Goal: Register for event/course: Sign up to attend an event or enroll in a course

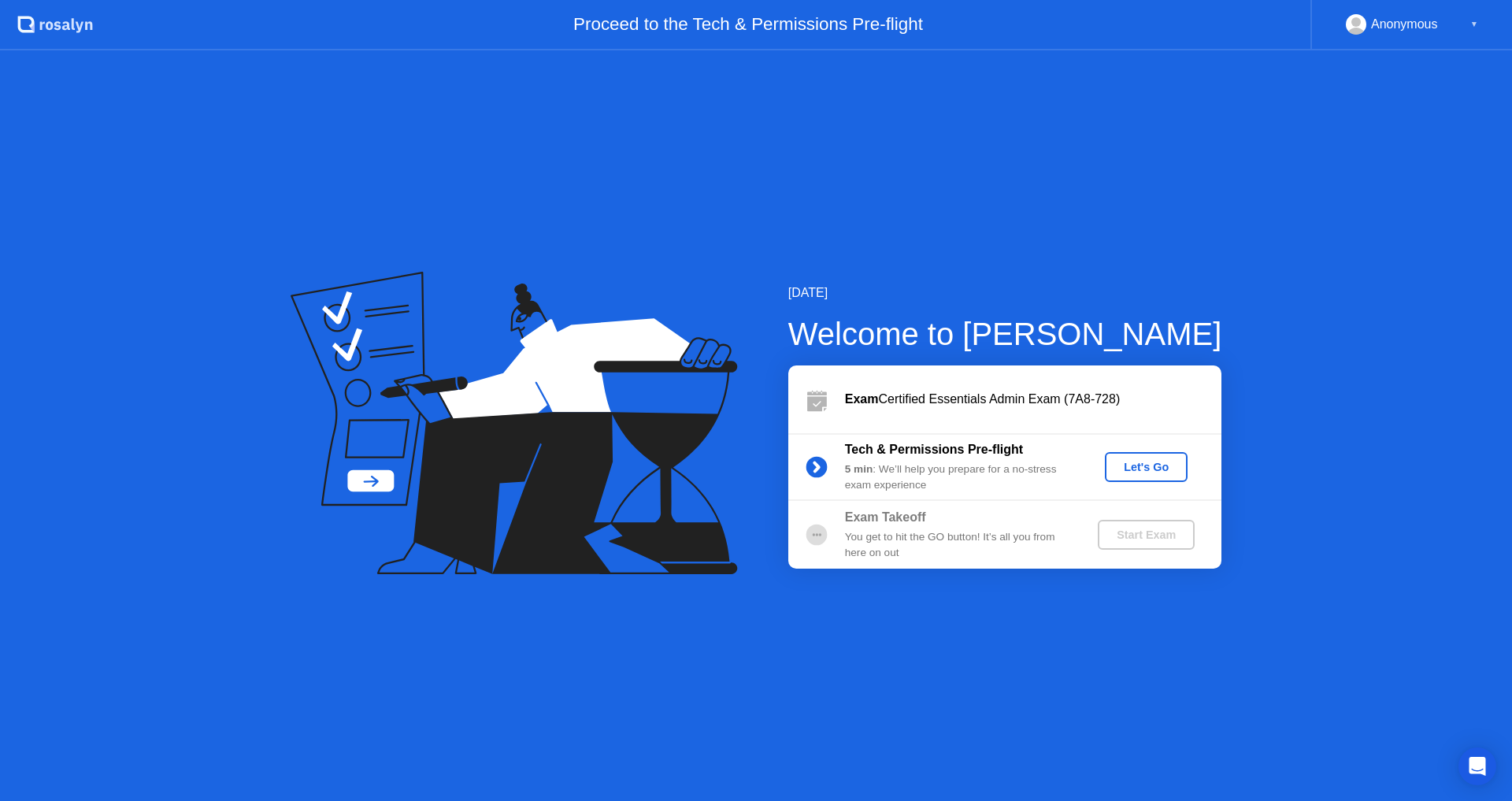
click at [1132, 468] on div "Let's Go" at bounding box center [1146, 467] width 70 height 13
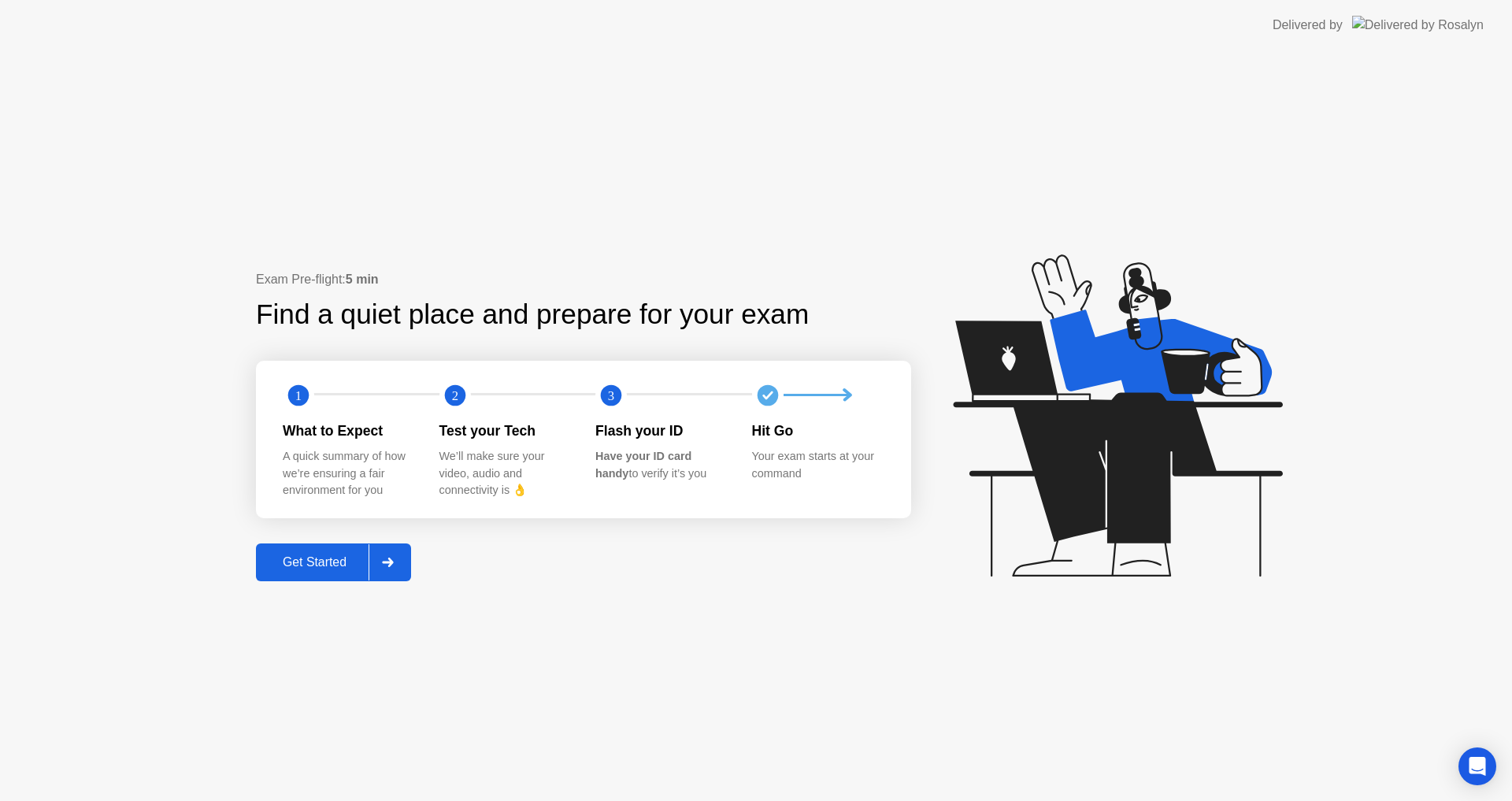
click at [335, 558] on div "Get Started" at bounding box center [315, 562] width 108 height 15
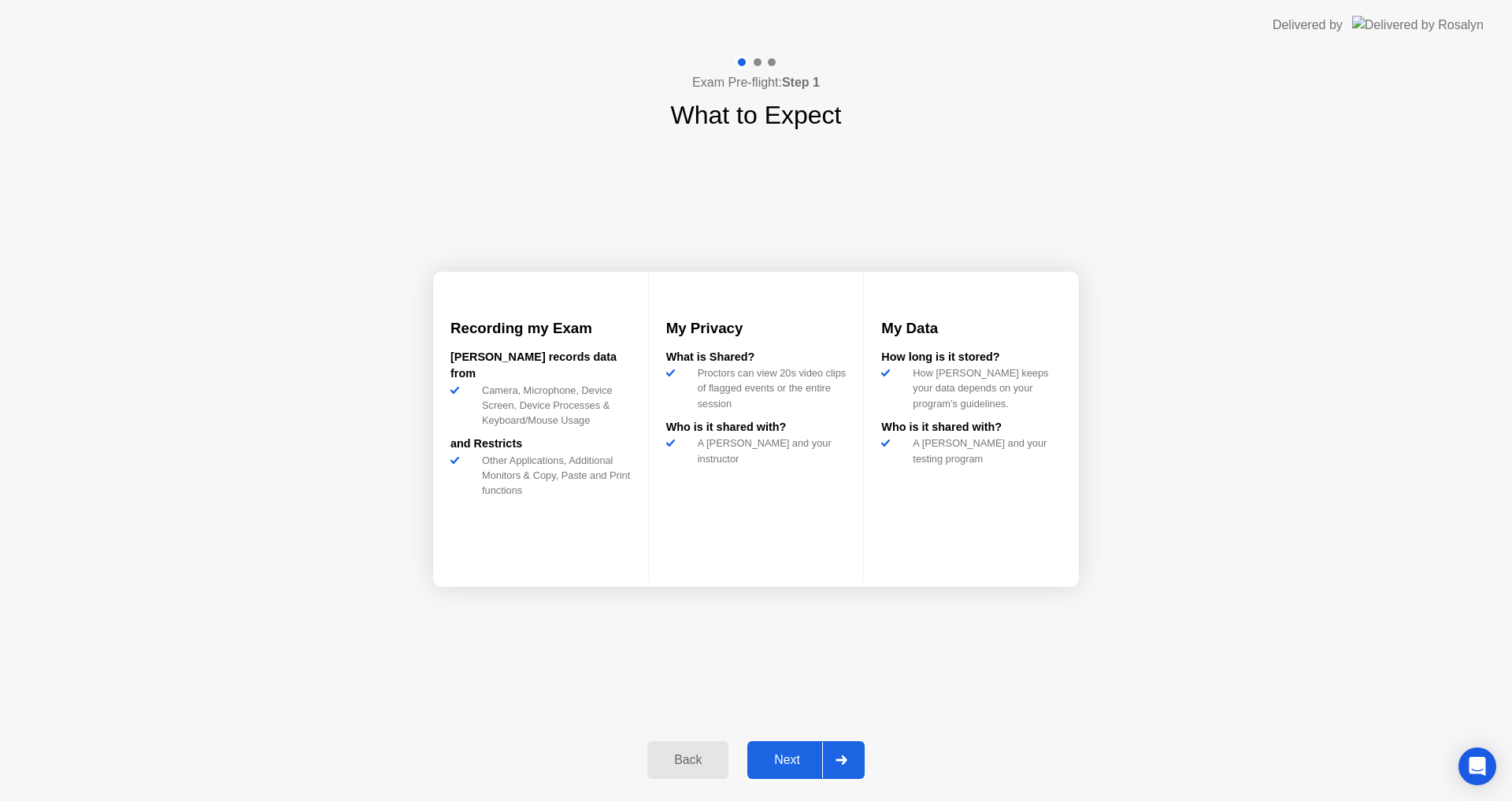
click at [788, 753] on div "Next" at bounding box center [787, 760] width 70 height 15
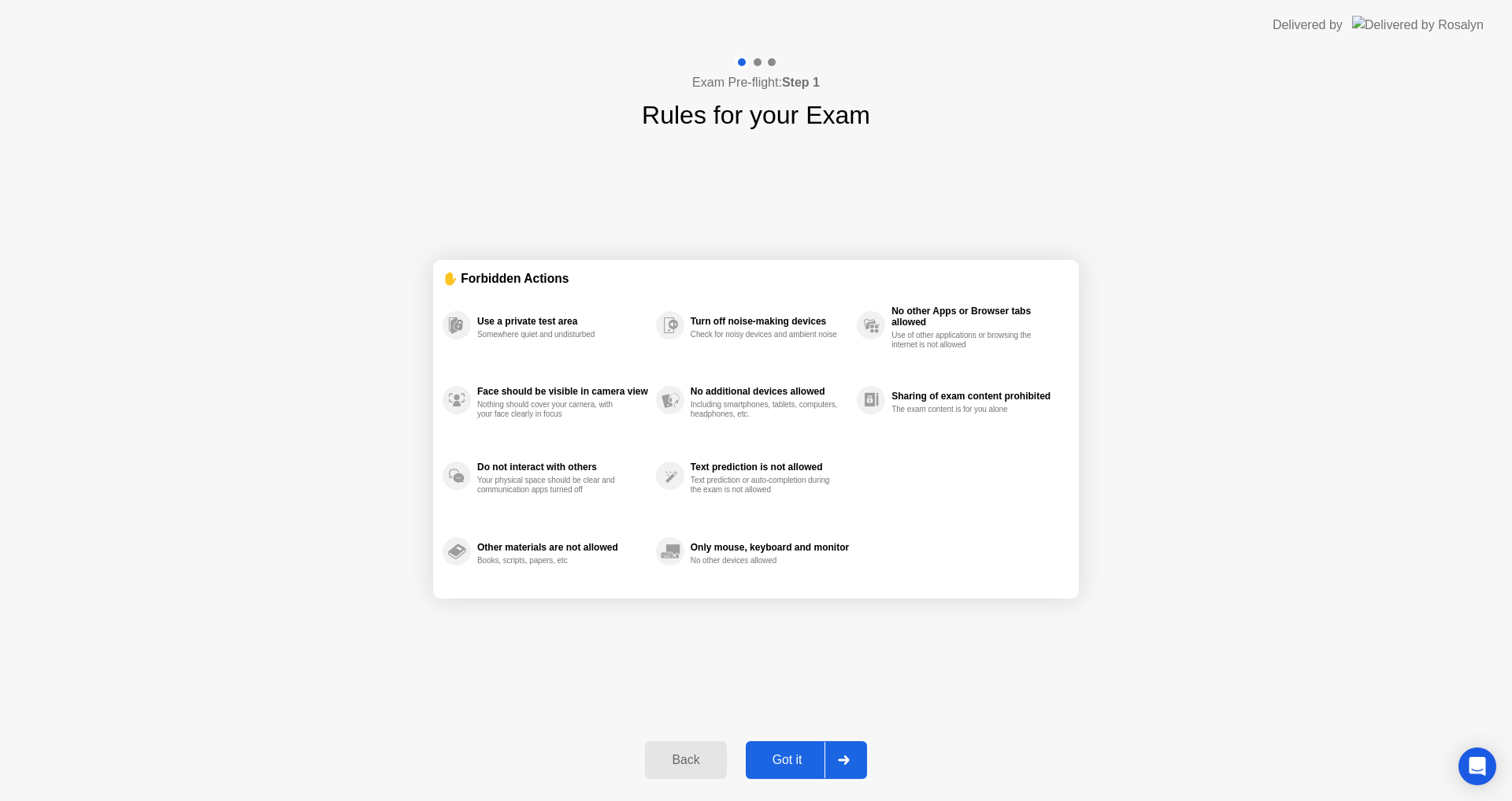
click at [779, 758] on div "Got it" at bounding box center [788, 760] width 74 height 15
select select "**********"
select select "*******"
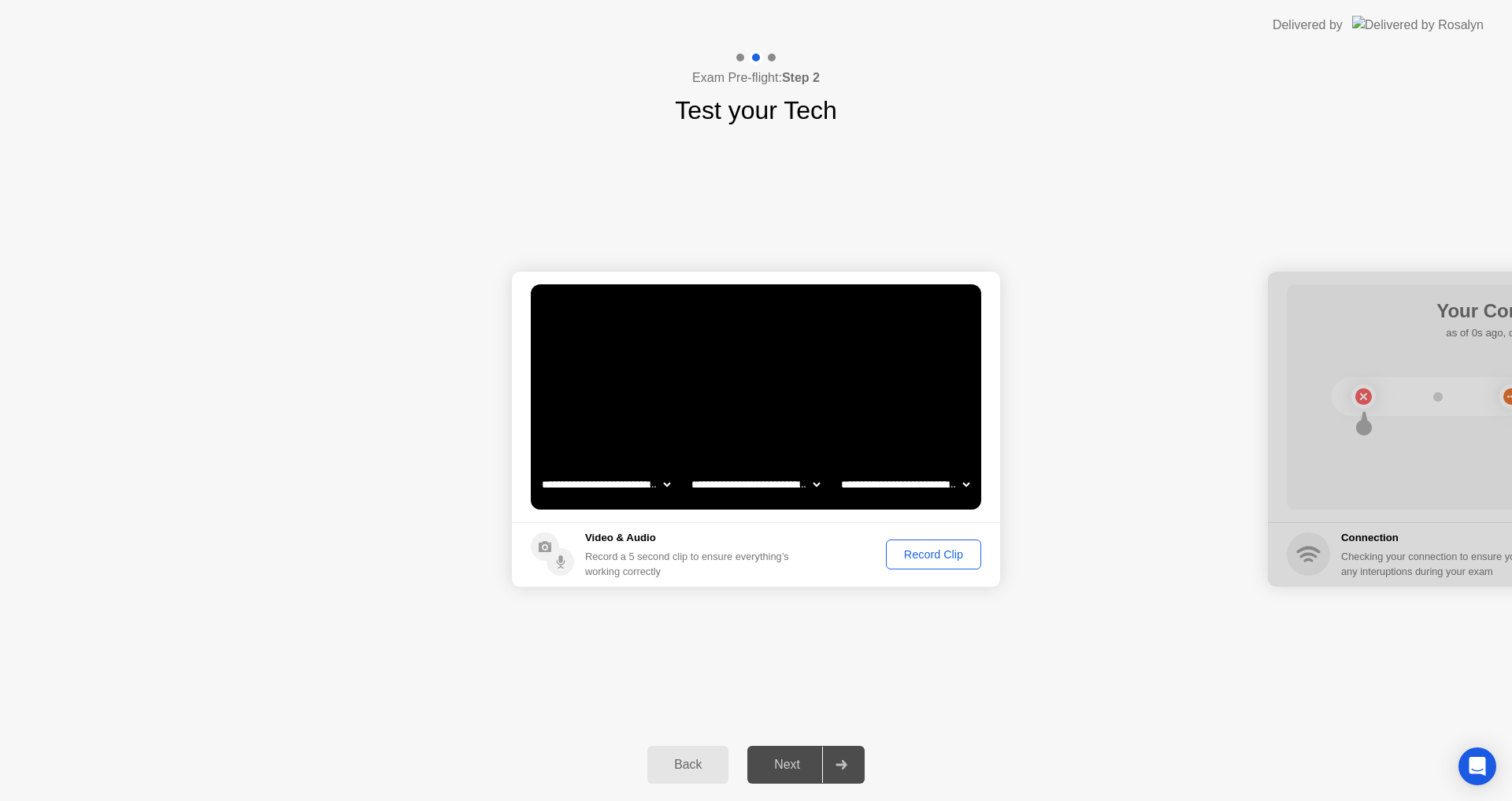
click at [875, 482] on select "**********" at bounding box center [905, 484] width 135 height 31
click at [838, 468] on select "**********" at bounding box center [905, 484] width 135 height 31
click at [925, 554] on div "Record Clip" at bounding box center [934, 555] width 84 height 13
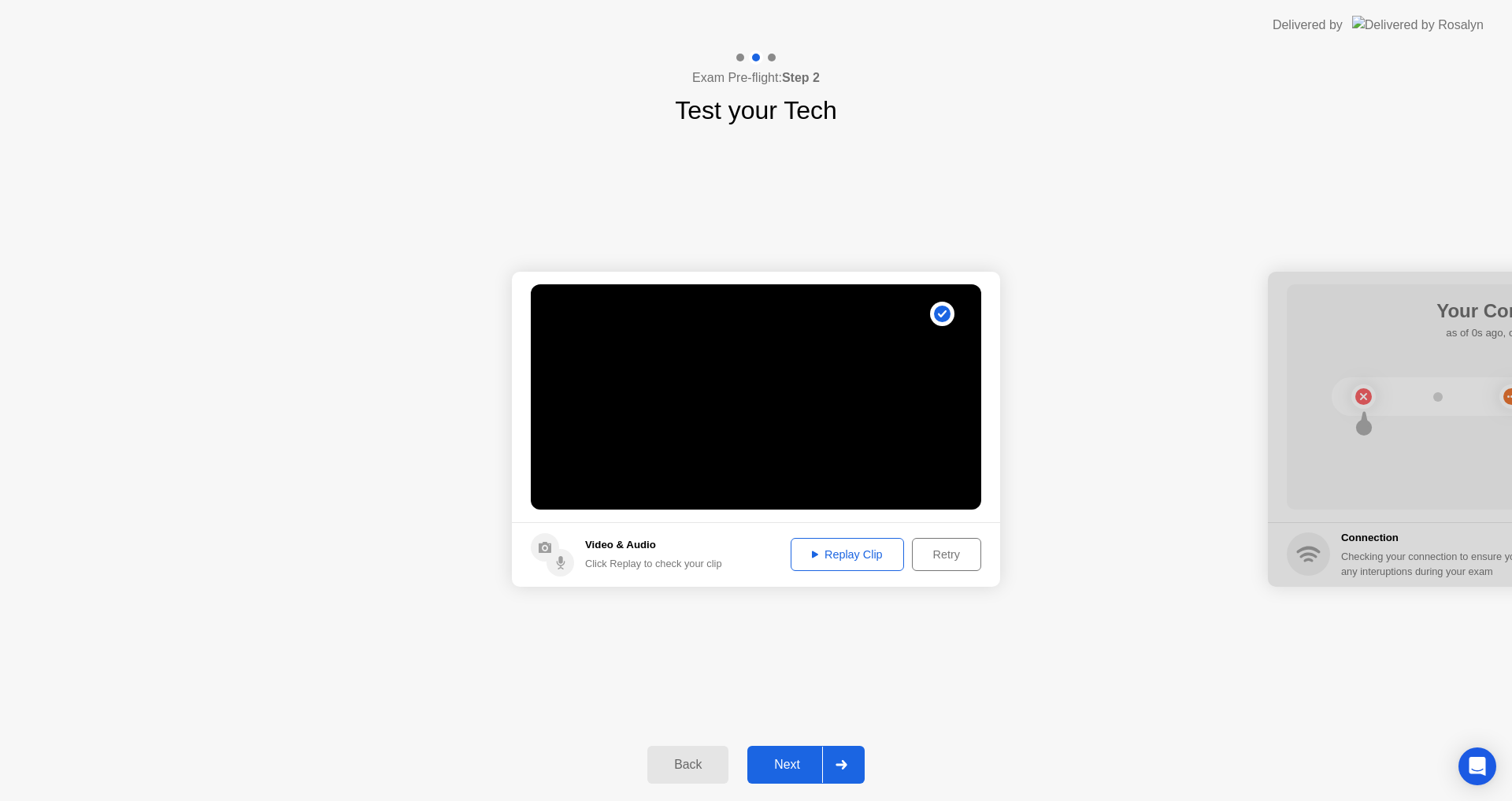
click at [848, 558] on div "Replay Clip" at bounding box center [847, 555] width 103 height 13
click at [788, 766] on div "Next" at bounding box center [787, 765] width 70 height 15
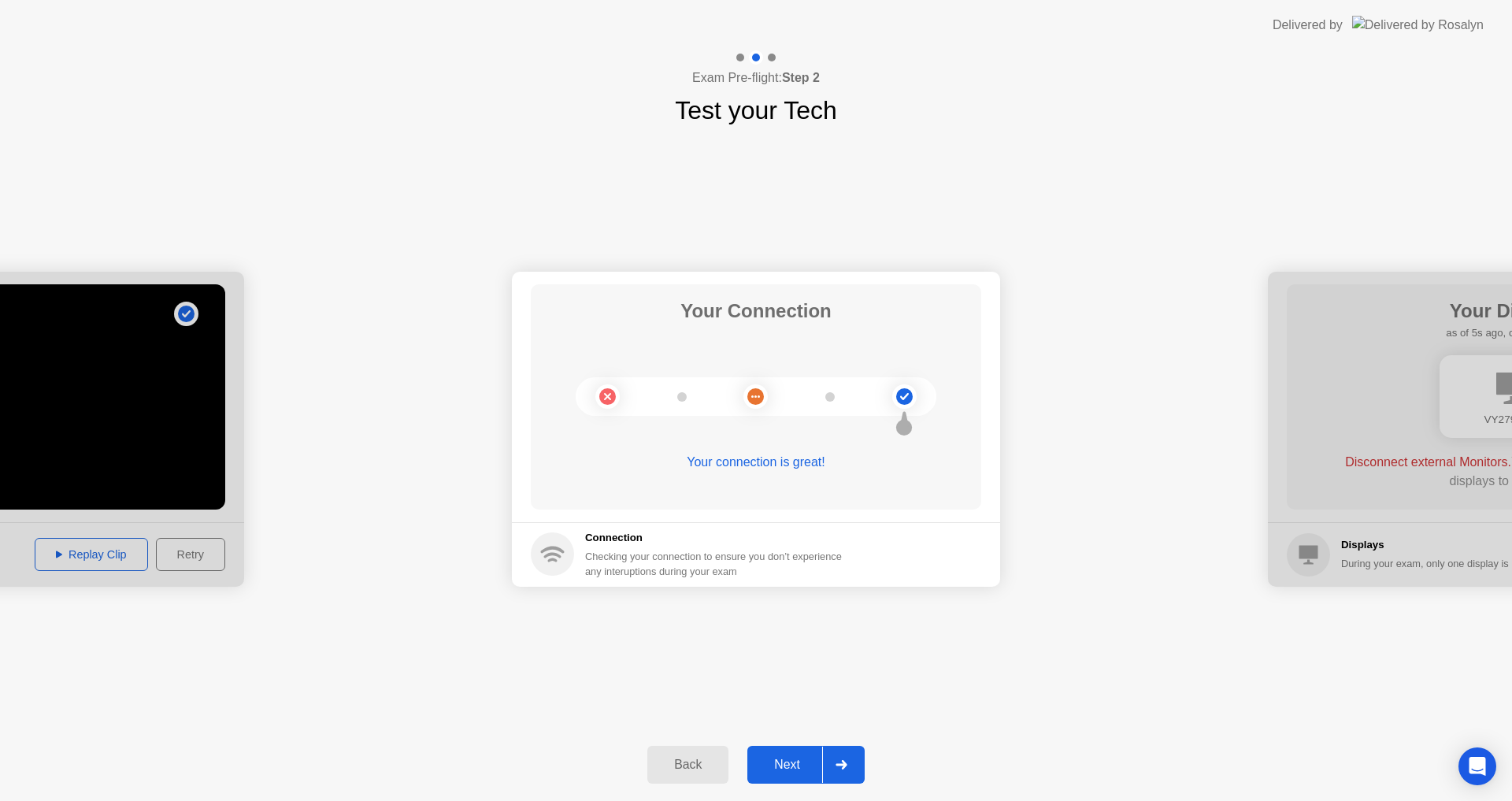
click at [783, 757] on div "Next" at bounding box center [787, 765] width 70 height 15
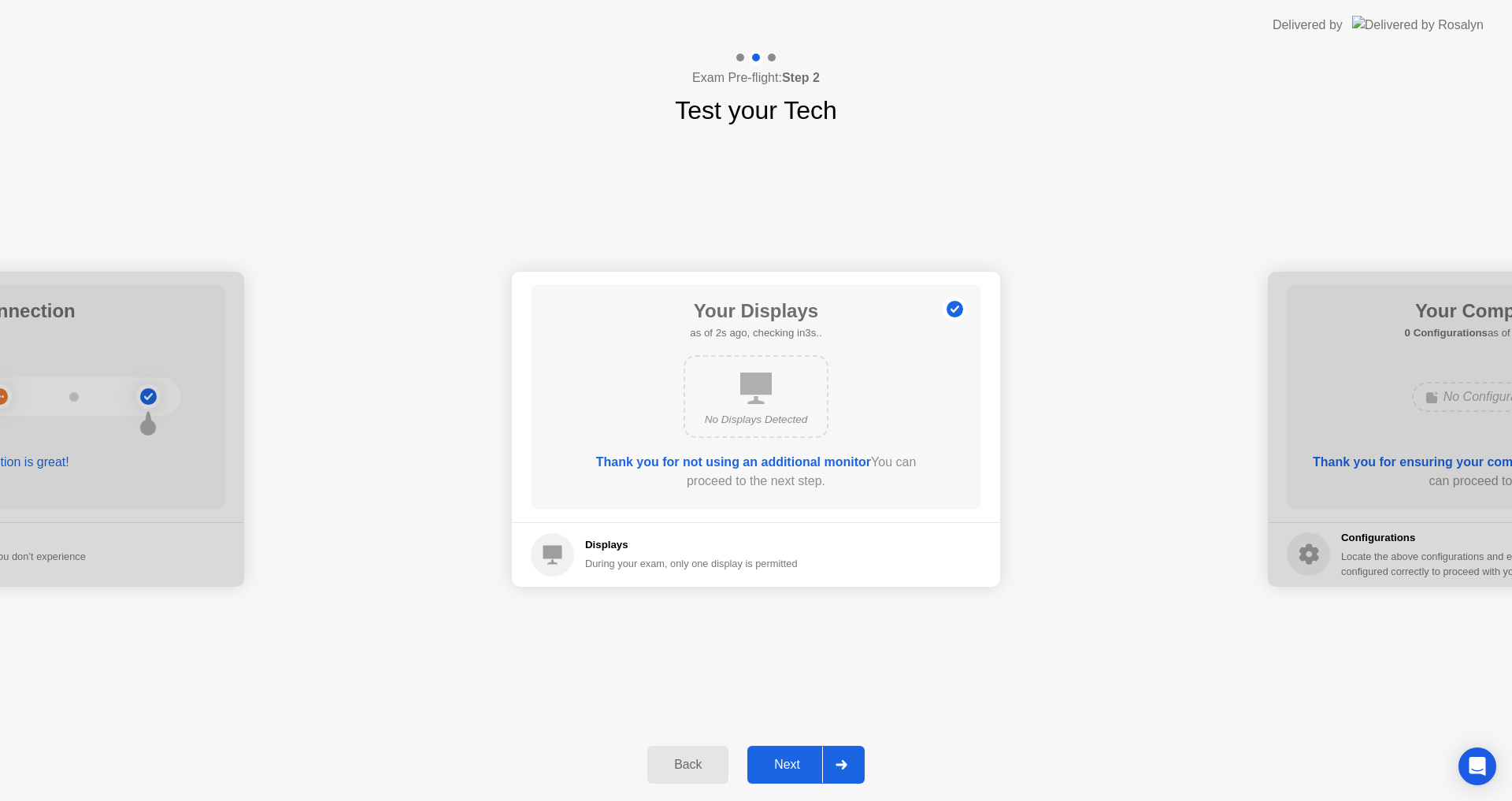
click at [787, 767] on div "Next" at bounding box center [787, 765] width 70 height 15
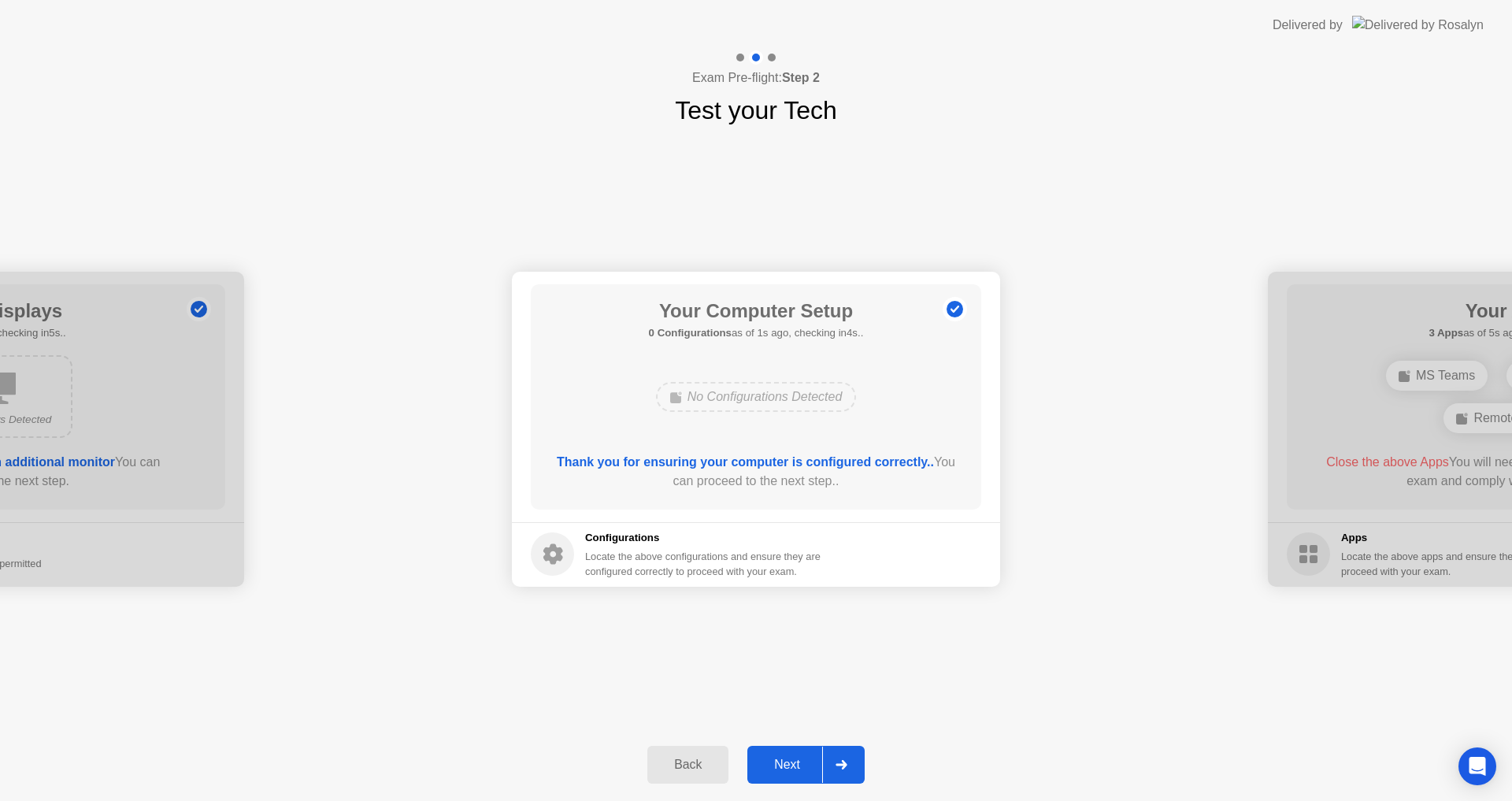
click at [795, 765] on div "Next" at bounding box center [787, 765] width 70 height 15
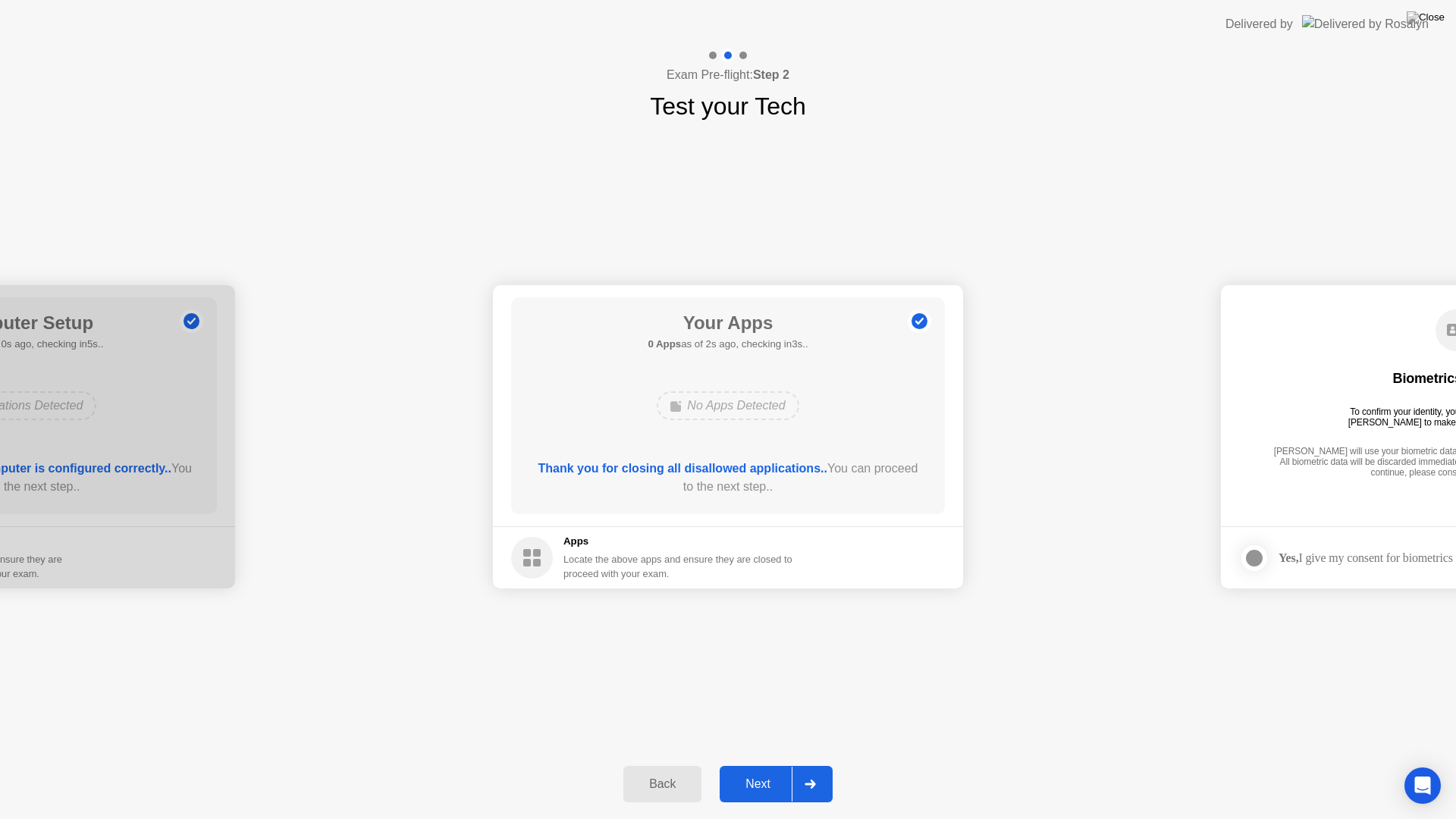
click at [754, 771] on div "Next" at bounding box center [758, 784] width 68 height 14
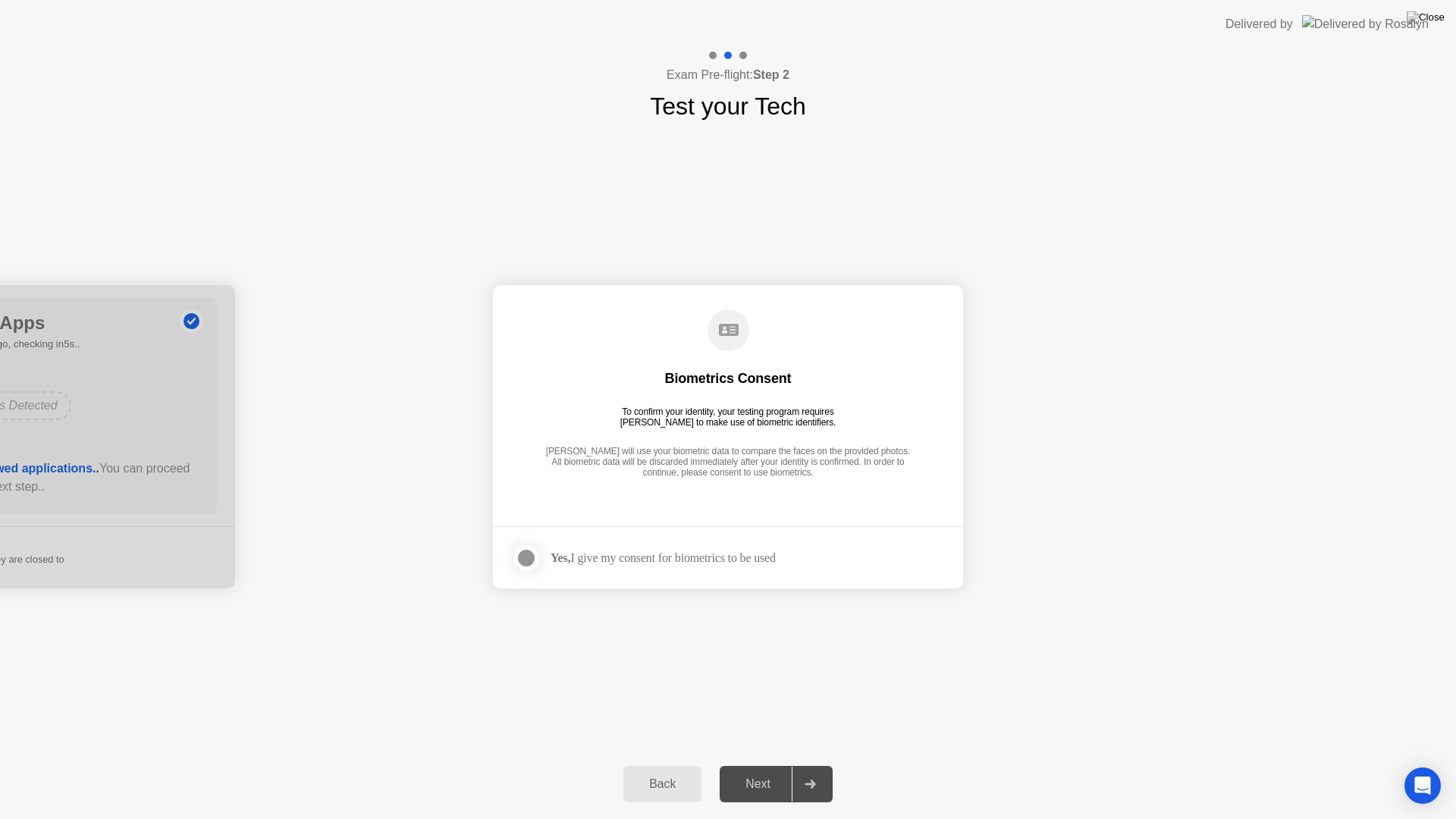
click at [521, 553] on div at bounding box center [526, 558] width 18 height 18
click at [747, 771] on div "Next" at bounding box center [758, 784] width 68 height 14
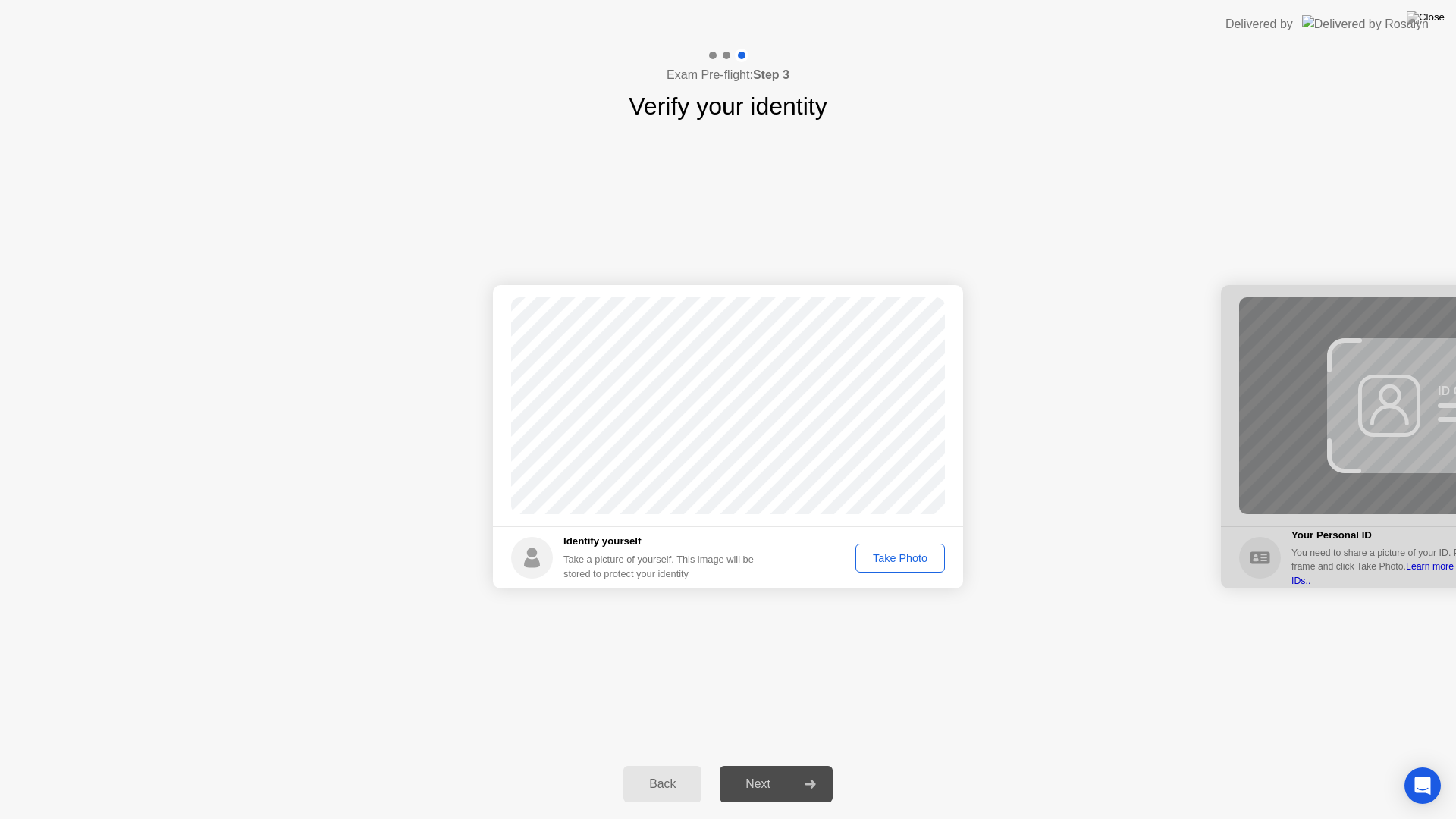
click at [912, 554] on div "Take Photo" at bounding box center [900, 558] width 79 height 12
click at [753, 771] on div "Next" at bounding box center [758, 784] width 68 height 14
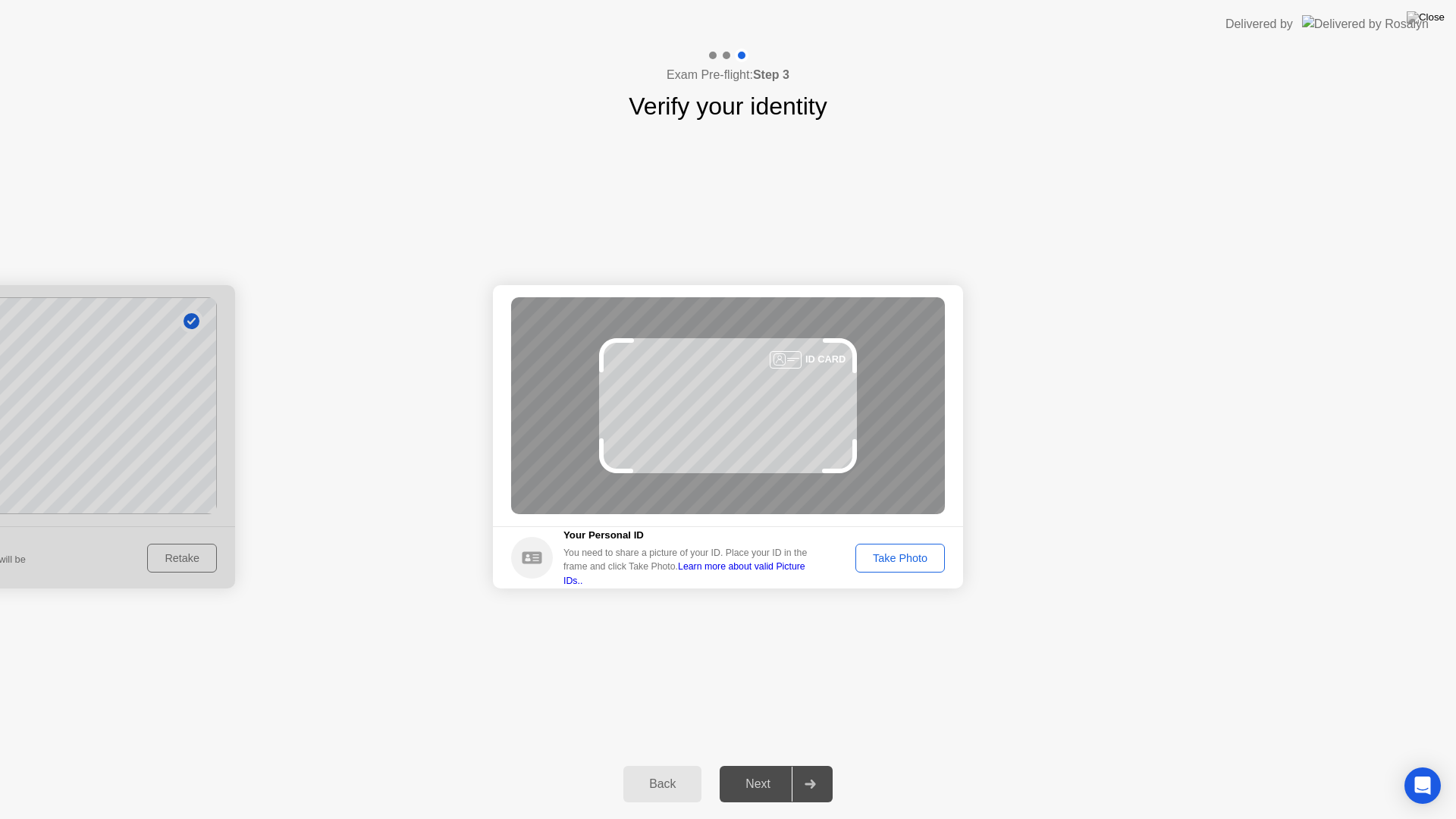
drag, startPoint x: 726, startPoint y: 423, endPoint x: 698, endPoint y: 405, distance: 33.3
click at [698, 405] on div "ID CARD" at bounding box center [728, 405] width 434 height 217
click at [880, 561] on div "Take Photo" at bounding box center [900, 558] width 79 height 12
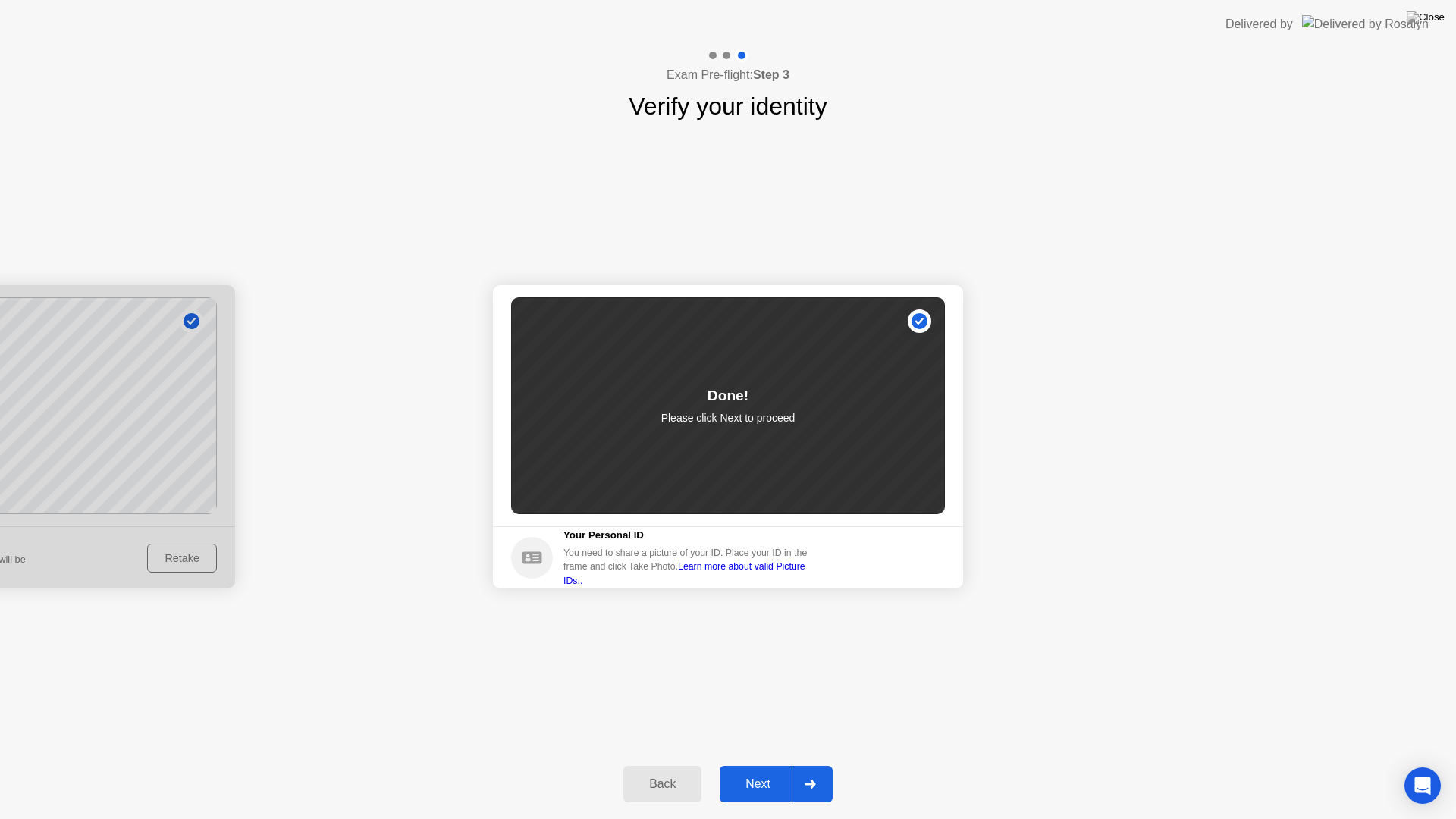
click at [761, 771] on div "Next" at bounding box center [758, 784] width 68 height 14
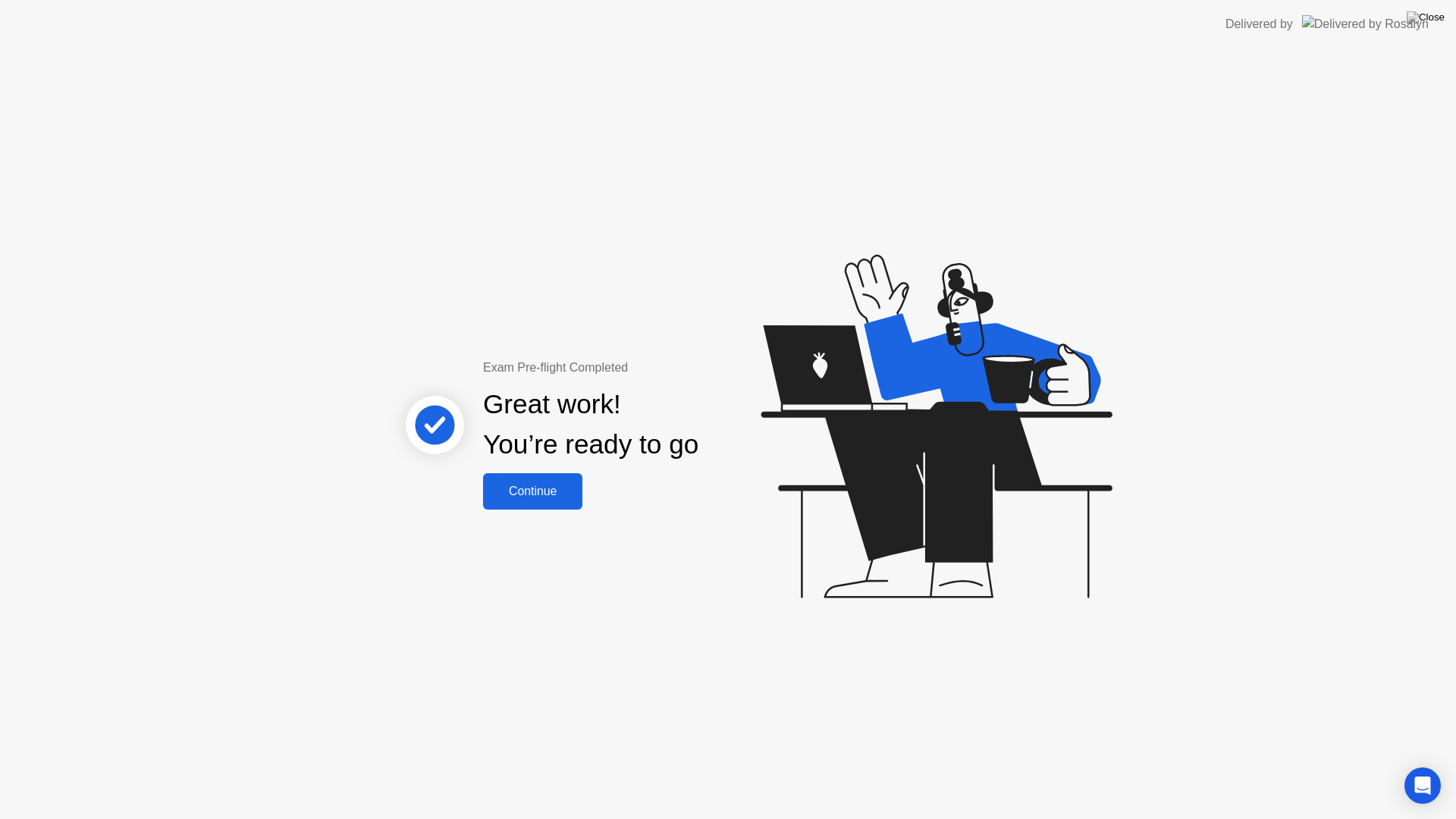
click at [537, 499] on div "Continue" at bounding box center [533, 492] width 90 height 14
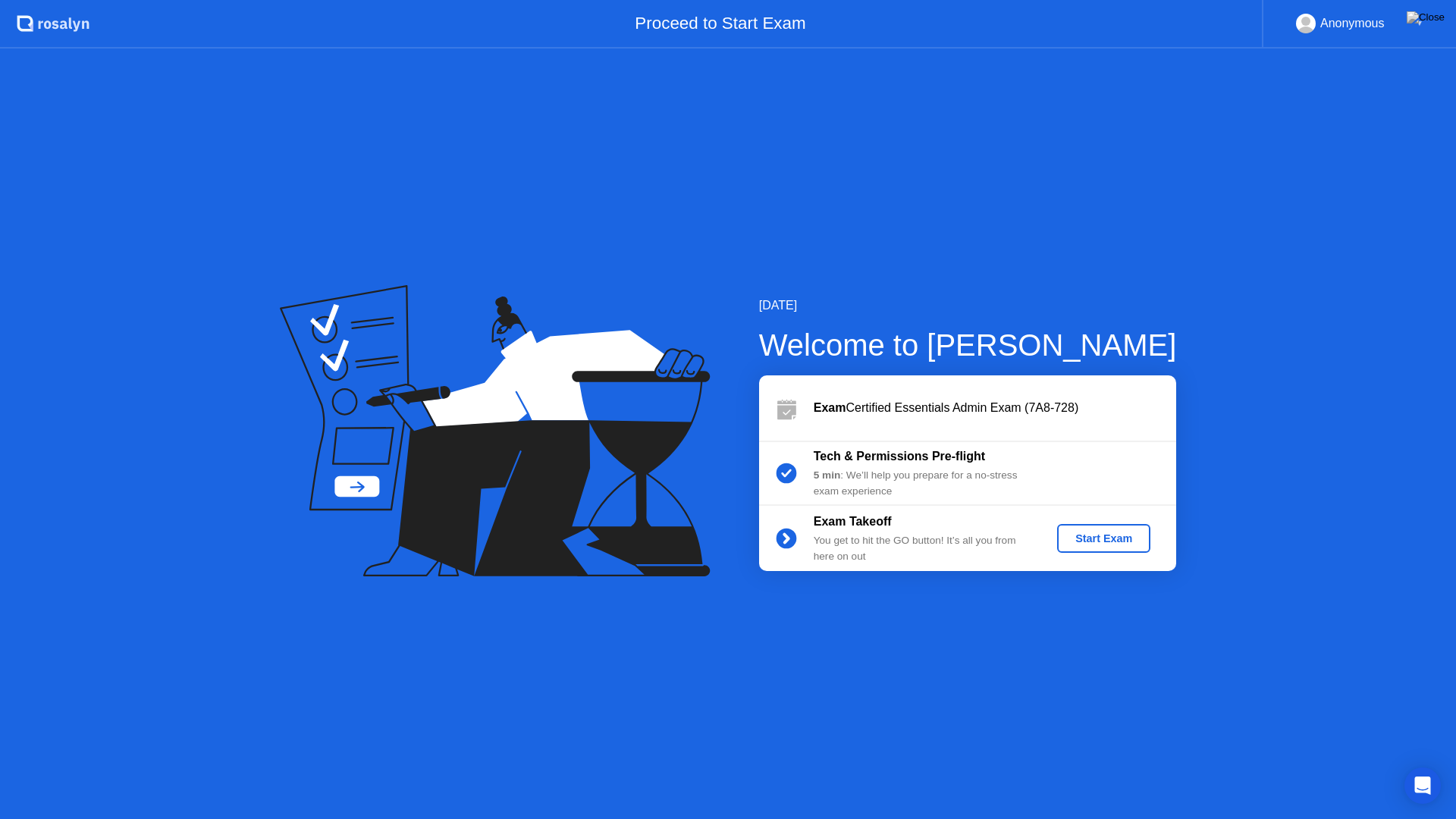
click at [1112, 540] on div "Start Exam" at bounding box center [1104, 539] width 81 height 12
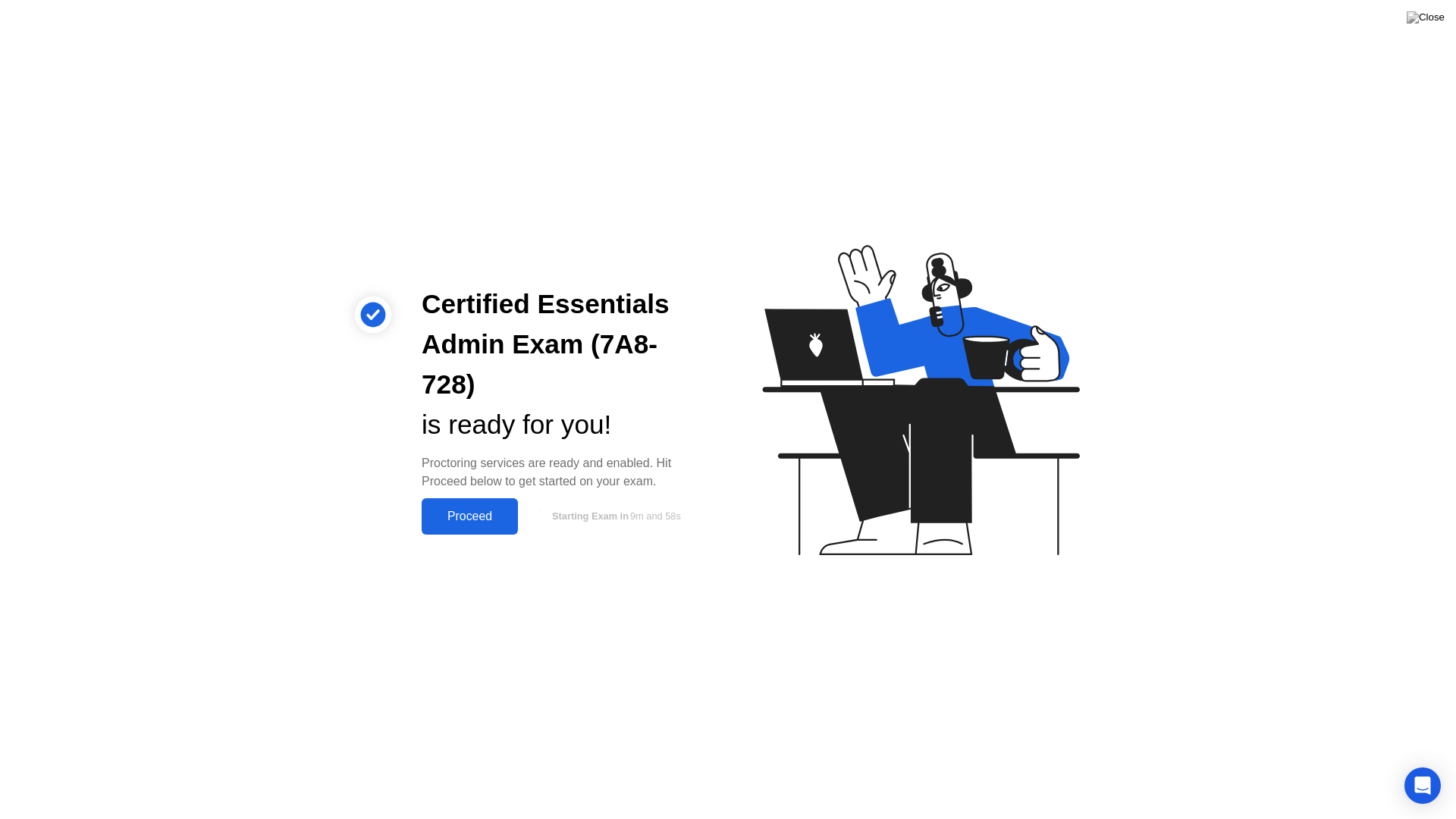
click at [475, 513] on div "Proceed" at bounding box center [470, 516] width 87 height 14
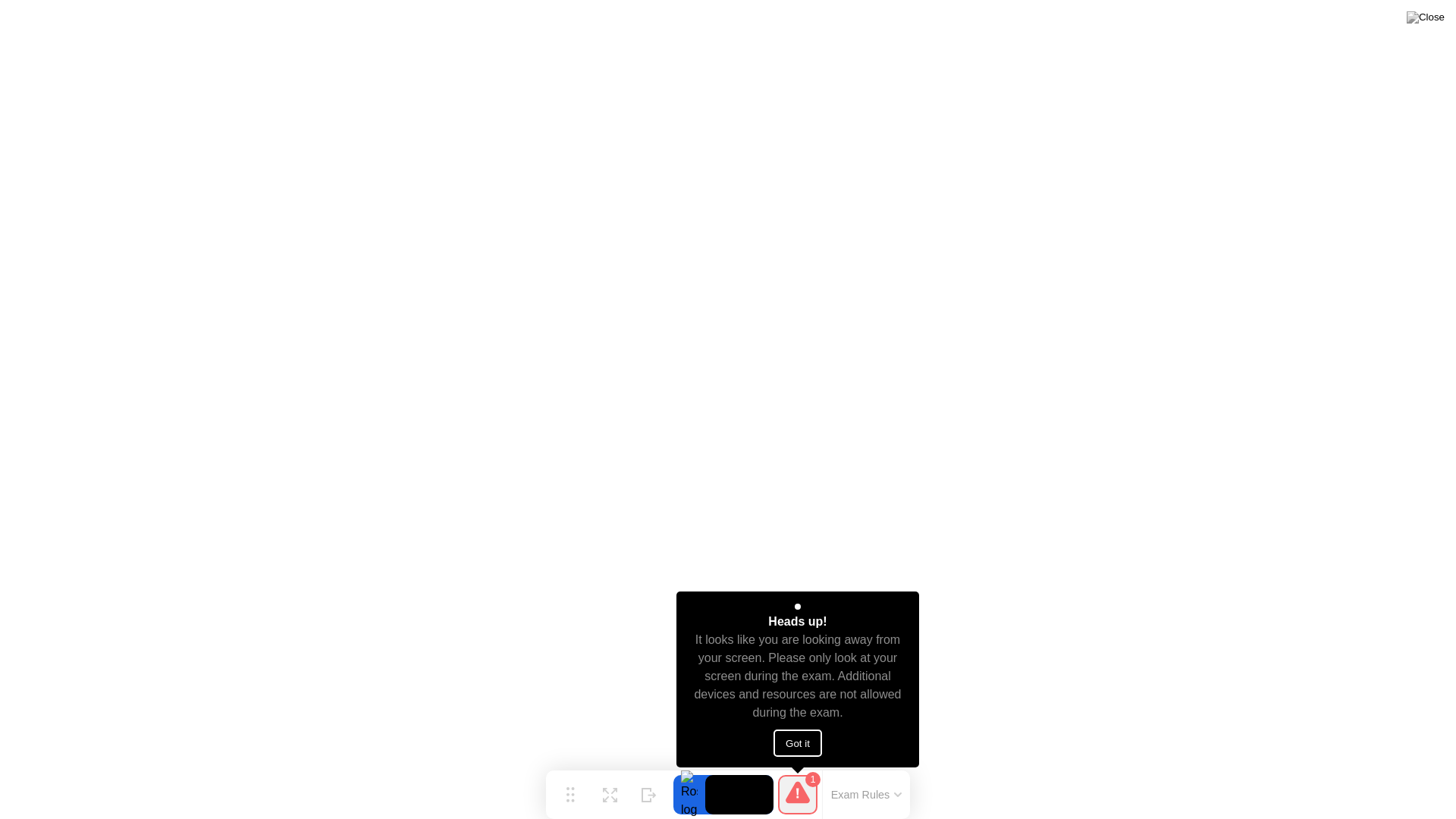
click at [806, 735] on button "Got it" at bounding box center [798, 743] width 48 height 27
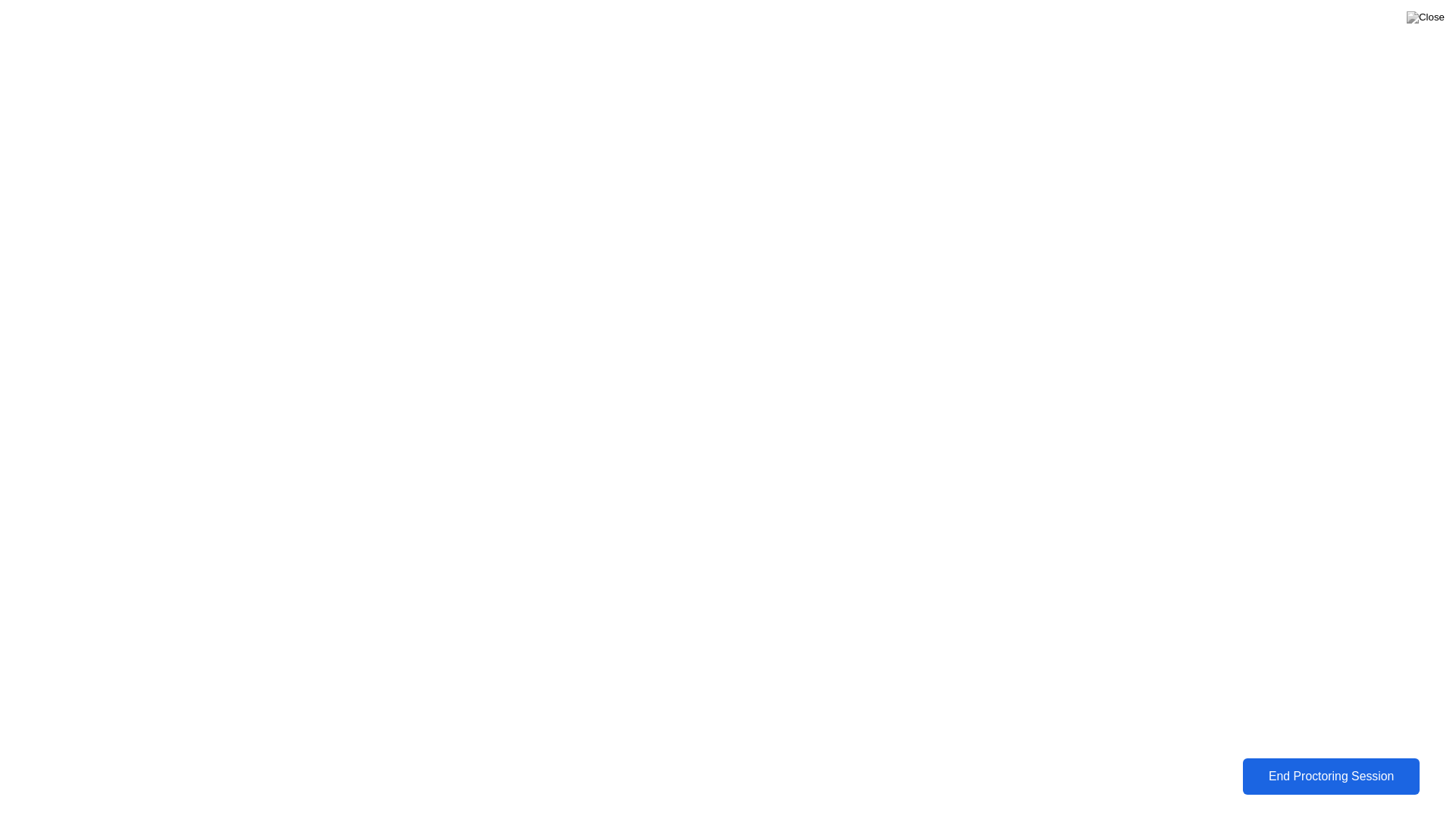
click at [1307, 771] on div "End Proctoring Session" at bounding box center [1332, 777] width 168 height 14
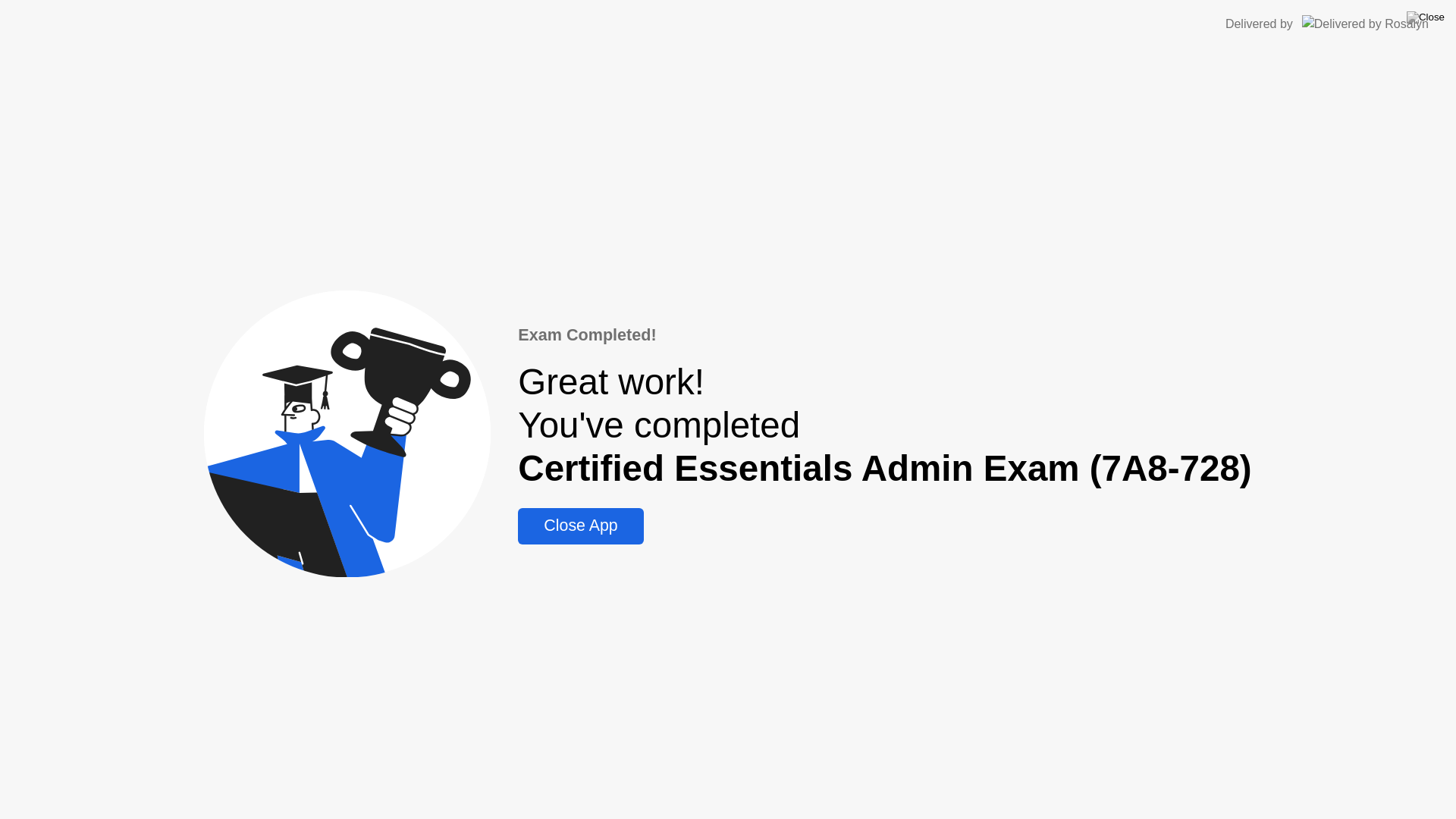
click at [611, 527] on div "Close App" at bounding box center [580, 526] width 116 height 19
